Goal: Find specific page/section

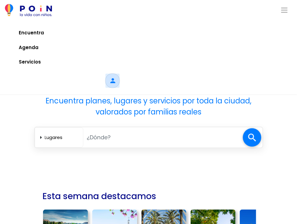
click at [113, 81] on span at bounding box center [112, 80] width 15 height 15
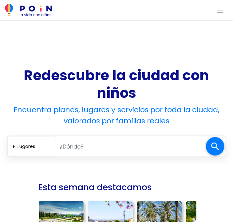
click at [219, 8] on span "Toggle navigation" at bounding box center [220, 10] width 8 height 8
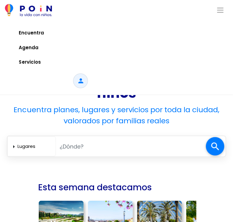
drag, startPoint x: 80, startPoint y: 79, endPoint x: 186, endPoint y: 33, distance: 116.1
click at [186, 33] on link "Encuentra" at bounding box center [116, 32] width 211 height 15
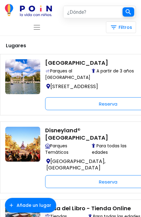
click at [33, 30] on span "Toggle navigation" at bounding box center [37, 27] width 8 height 8
